Goal: Answer question/provide support: Share knowledge or assist other users

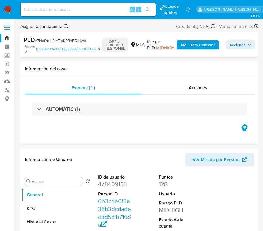
select select "10"
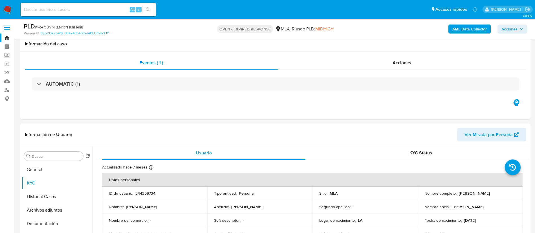
select select "10"
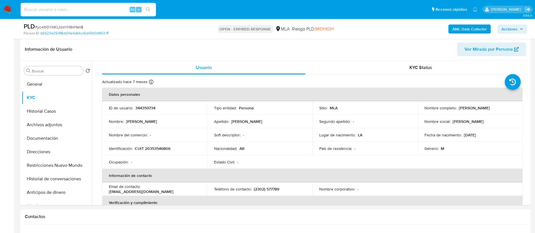
paste input "yc4rti0YMKLNrxYH6IrHeIi8"
click at [113, 10] on input "yc4rti0YMKLNrxYH6IrHeIi8" at bounding box center [88, 9] width 135 height 7
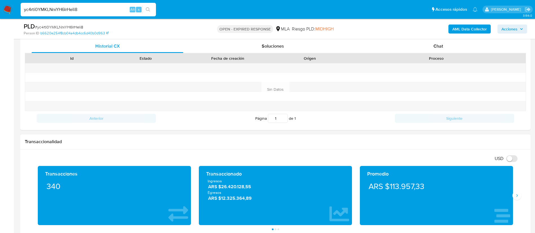
scroll to position [271, 0]
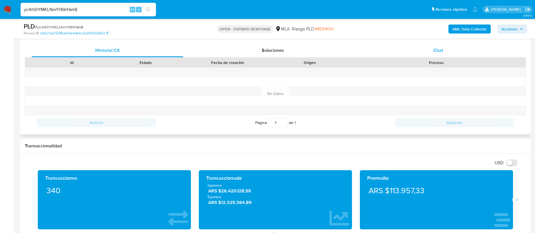
type input "yc4rti0YMKLNrxYH6IrHeIi8"
click at [436, 51] on span "Chat" at bounding box center [438, 50] width 10 height 6
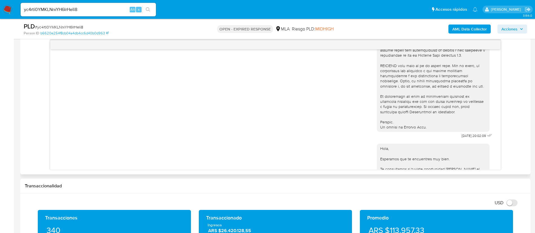
scroll to position [222, 0]
drag, startPoint x: 447, startPoint y: 144, endPoint x: 464, endPoint y: 145, distance: 17.8
copy span "[DATE]"
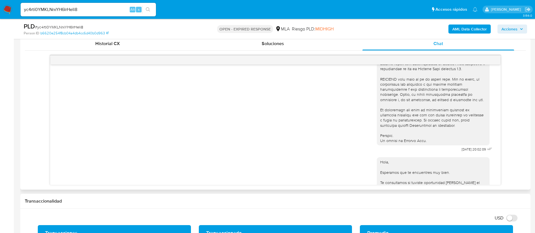
scroll to position [323, 0]
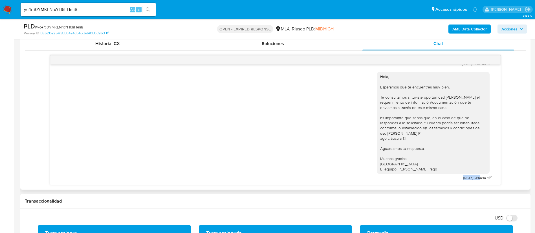
drag, startPoint x: 448, startPoint y: 179, endPoint x: 467, endPoint y: 178, distance: 19.5
click at [467, 178] on div "Hola, Esperamos que te encuentres muy bien. Te consultamos si tuviste oportunid…" at bounding box center [435, 125] width 117 height 114
copy span "[DATE]"
click at [121, 49] on div "Historial CX" at bounding box center [108, 44] width 152 height 14
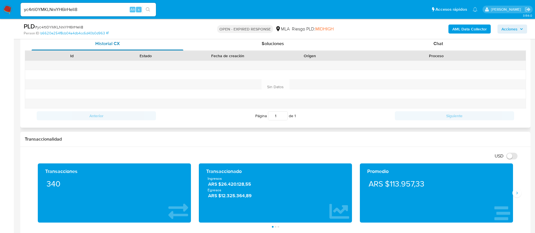
scroll to position [0, 0]
